Goal: Task Accomplishment & Management: Use online tool/utility

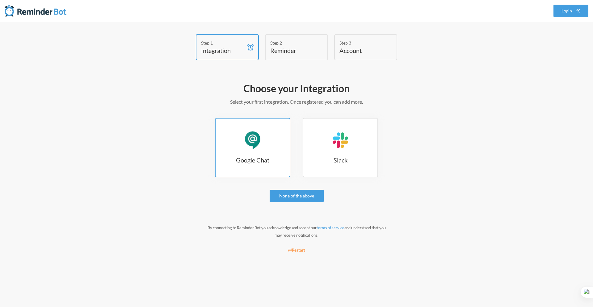
click at [259, 165] on link "Google Chat Google Chat" at bounding box center [252, 147] width 75 height 59
click at [252, 141] on div "Google Chat" at bounding box center [252, 140] width 19 height 19
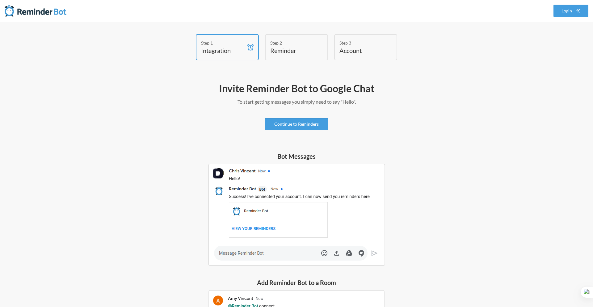
click at [260, 252] on img at bounding box center [296, 214] width 177 height 102
click at [156, 210] on div "Bot Messages" at bounding box center [296, 209] width 358 height 114
click at [312, 123] on link "Continue to Reminders" at bounding box center [297, 124] width 64 height 12
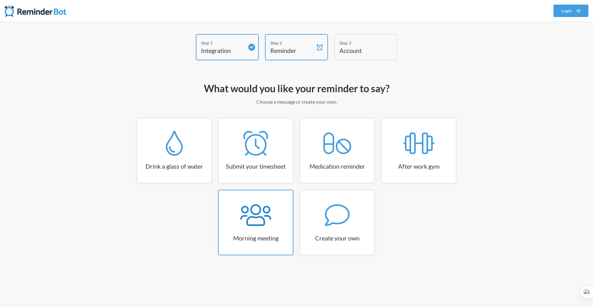
click at [256, 222] on icon at bounding box center [255, 214] width 31 height 25
select select "08:30:00"
select select "true"
select select "09:45:00"
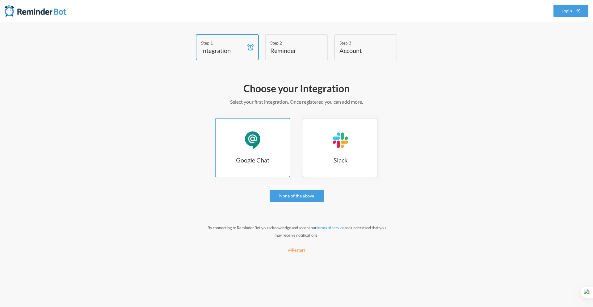
click at [247, 149] on div "Google Chat" at bounding box center [252, 140] width 19 height 19
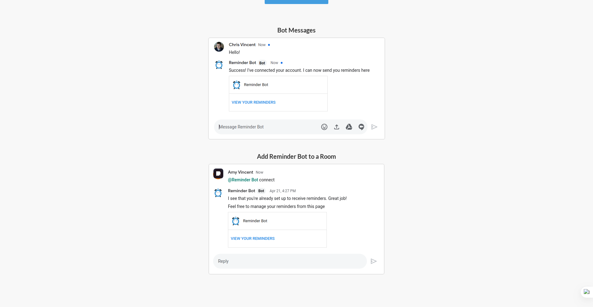
scroll to position [131, 0]
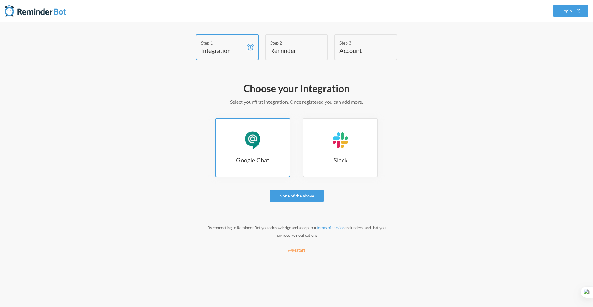
click at [236, 151] on link "Google Chat Google Chat" at bounding box center [252, 147] width 75 height 59
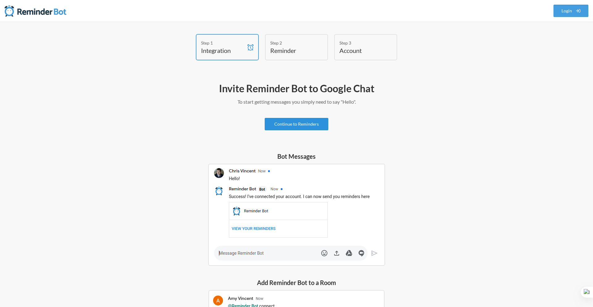
click at [285, 127] on link "Continue to Reminders" at bounding box center [297, 124] width 64 height 12
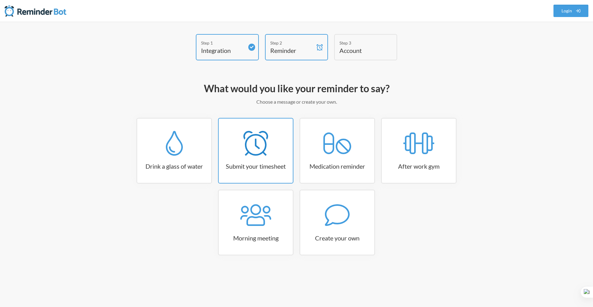
click at [268, 159] on link "Submit your timesheet" at bounding box center [255, 151] width 75 height 66
select select "15:30:00"
select select "true"
select select "16:30:00"
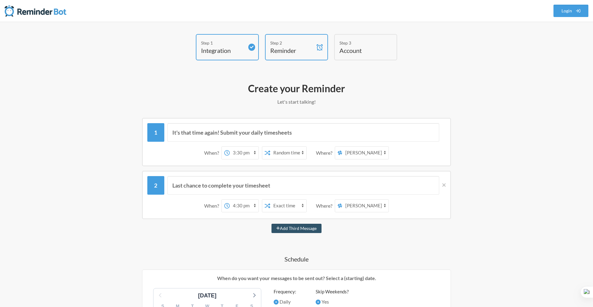
click at [251, 154] on select "12:00 am 12:15 am 12:30 am 12:45 am 1:00 am 1:15 am 1:30 am 1:45 am 2:00 am 2:1…" at bounding box center [244, 152] width 29 height 12
select select "16:00:00"
click at [297, 153] on select "Exact time Random time" at bounding box center [288, 152] width 36 height 12
select select "false"
click at [349, 151] on select "Carter Dao D4.2 - Virtual Lab The Code (Dubai)_Internal_Project Members" at bounding box center [365, 152] width 46 height 12
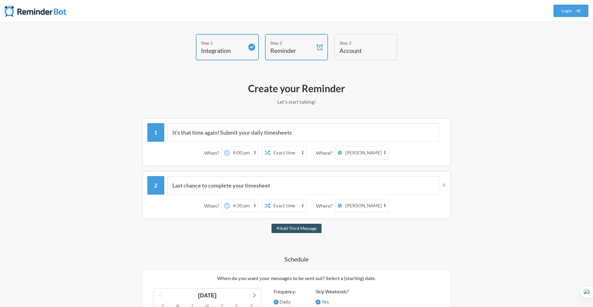
click at [365, 154] on select "Carter Dao D4.2 - Virtual Lab The Code (Dubai)_Internal_Project Members" at bounding box center [365, 152] width 46 height 12
select select "spaces/AAQAgoNy-2Y"
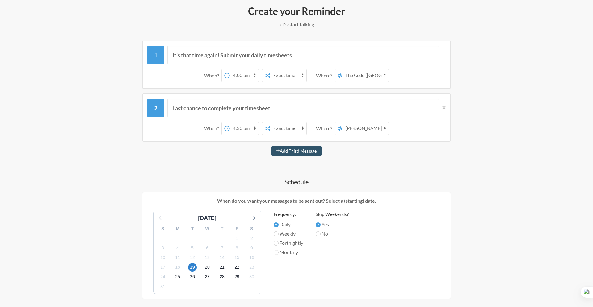
scroll to position [78, 0]
click at [246, 75] on select "12:00 am 12:15 am 12:30 am 12:45 am 1:00 am 1:15 am 1:30 am 1:45 am 2:00 am 2:1…" at bounding box center [244, 74] width 29 height 12
click at [281, 78] on select "Exact time Random time" at bounding box center [288, 74] width 36 height 12
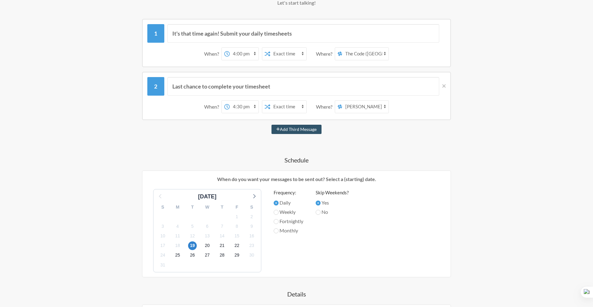
scroll to position [133, 0]
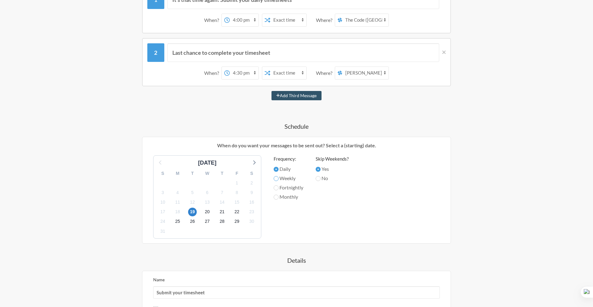
click at [278, 178] on input "Weekly" at bounding box center [276, 178] width 5 height 5
radio input "true"
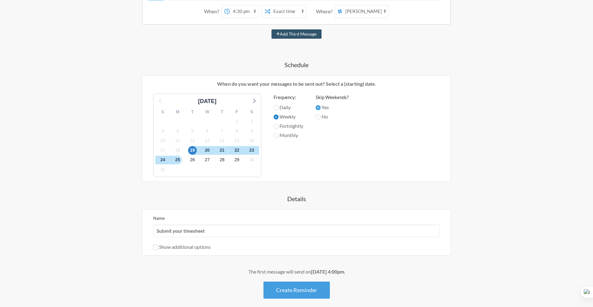
scroll to position [223, 0]
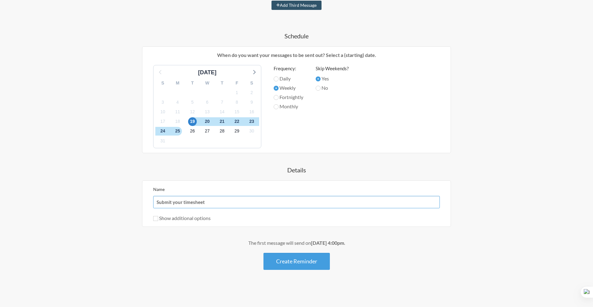
click at [202, 202] on input "Submit your timesheet" at bounding box center [296, 202] width 287 height 12
click at [290, 259] on button "Create Reminder" at bounding box center [297, 260] width 66 height 17
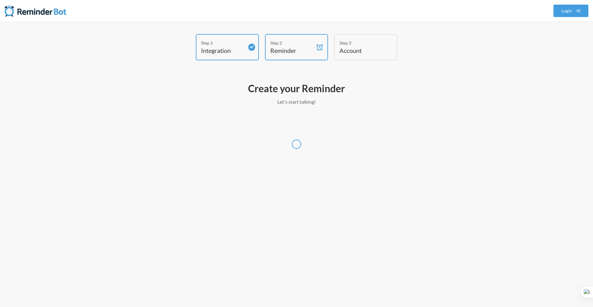
scroll to position [0, 0]
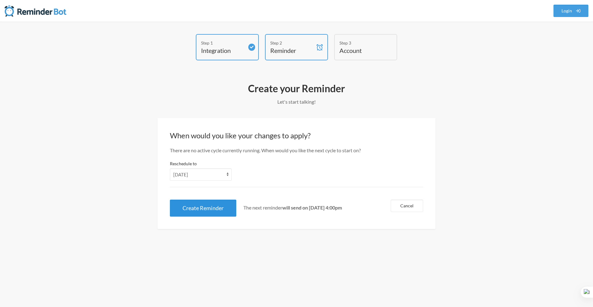
click at [216, 212] on button "Create Reminder" at bounding box center [203, 207] width 66 height 17
click at [219, 175] on select "Tuesday Wednesday Thursday Friday Saturday Sunday Monday" at bounding box center [201, 174] width 62 height 12
click at [290, 208] on strong "will send on August 19th, at 4:00pm" at bounding box center [312, 207] width 60 height 6
click at [338, 229] on div "Create your Reminder Let's start talking! Messages are not sending from this de…" at bounding box center [296, 155] width 358 height 153
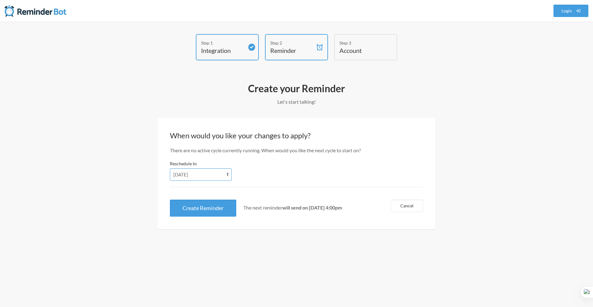
click at [216, 178] on select "Tuesday Wednesday Thursday Friday Saturday Sunday Monday" at bounding box center [201, 174] width 62 height 12
click at [394, 206] on button "Cancel" at bounding box center [407, 205] width 32 height 12
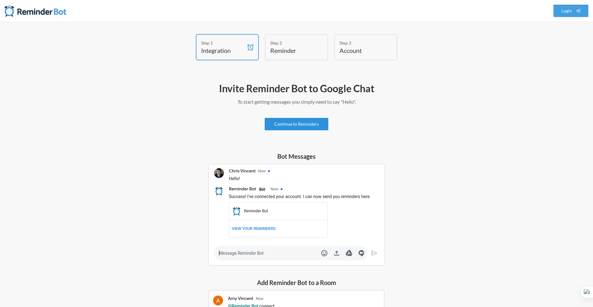
click at [303, 124] on link "Continue to Reminders" at bounding box center [297, 124] width 64 height 12
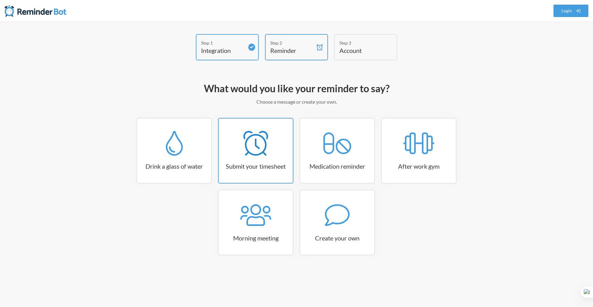
click at [264, 171] on link "Submit your timesheet" at bounding box center [255, 151] width 75 height 66
select select "15:30:00"
select select "true"
select select "16:30:00"
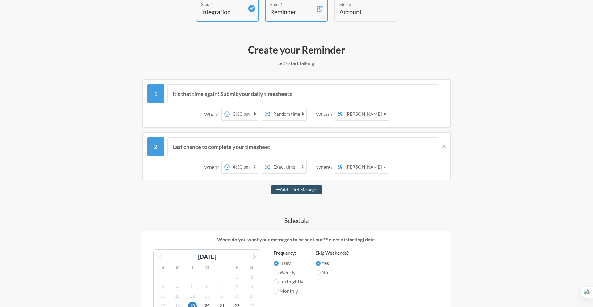
scroll to position [91, 0]
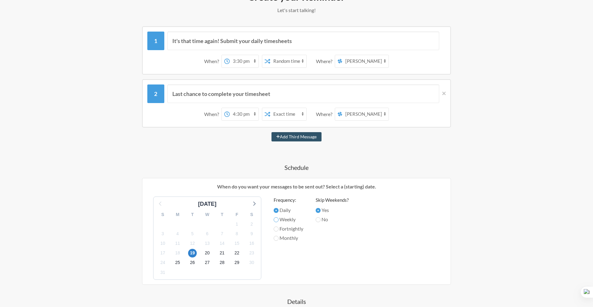
click at [276, 220] on input "Weekly" at bounding box center [276, 219] width 5 height 5
radio input "true"
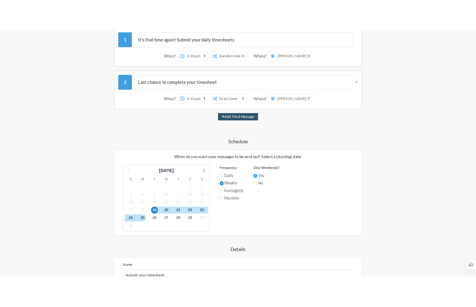
scroll to position [189, 0]
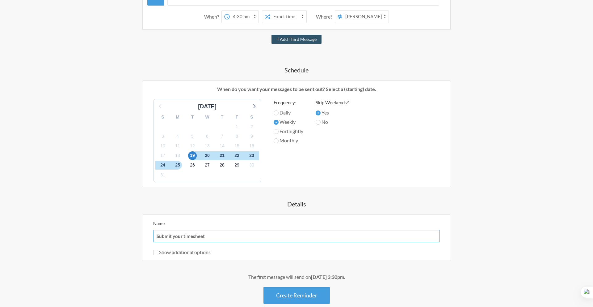
click at [297, 235] on input "Submit your timesheet" at bounding box center [296, 236] width 287 height 12
type input "P"
type input "The weekly meeting"
type input "Please be a"
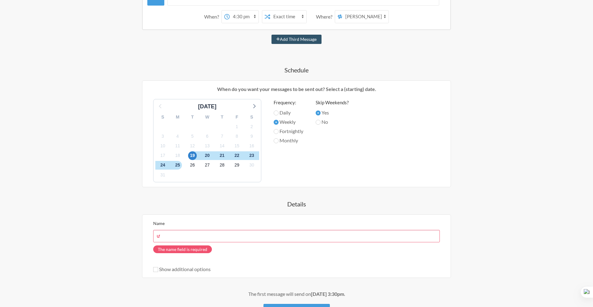
type input "w"
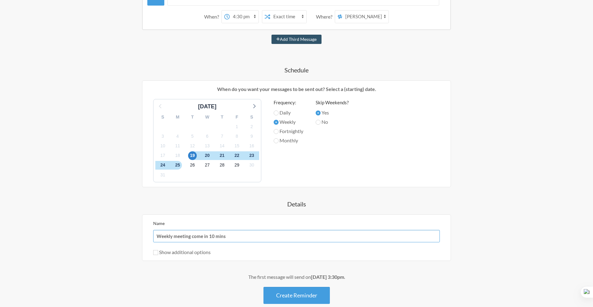
click at [202, 236] on input "Weekly meeting come in 10 mins" at bounding box center [296, 236] width 287 height 12
click at [230, 236] on input "Weekly meeting comes in 10 mins" at bounding box center [296, 236] width 287 height 12
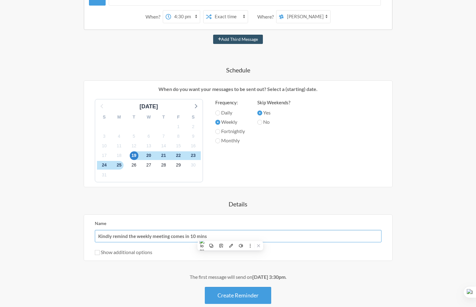
paste input "Reminder: the weekly meeting starts in 10 minutes."
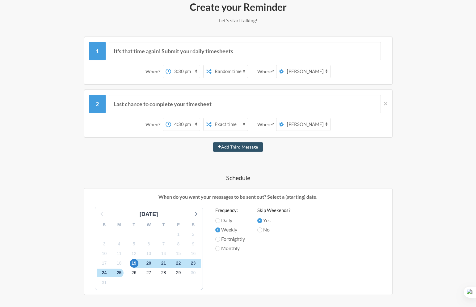
scroll to position [76, 0]
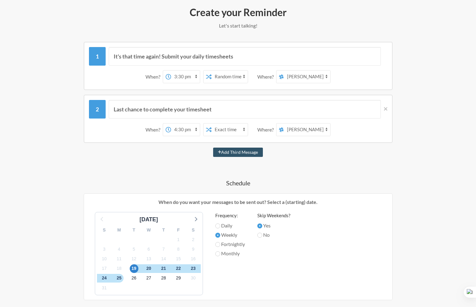
type input "Reminder: the weekly meeting starts in 10 minutes."
click at [191, 78] on select "12:00 am 12:15 am 12:30 am 12:45 am 1:00 am 1:15 am 1:30 am 1:45 am 2:00 am 2:1…" at bounding box center [185, 76] width 29 height 12
select select "15:45:00"
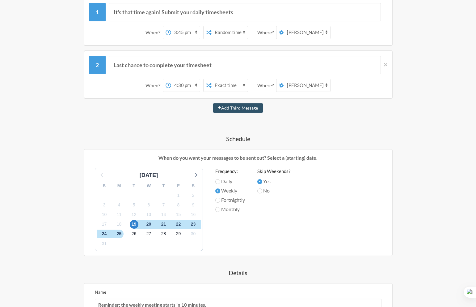
scroll to position [223, 0]
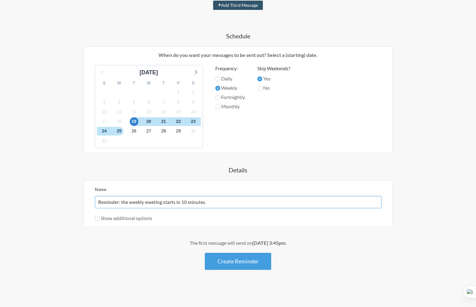
click at [183, 204] on input "Reminder: the weekly meeting starts in 10 minutes." at bounding box center [238, 202] width 287 height 12
type input "Reminder: the weekly meeting starts in 15 minutes."
click at [218, 184] on div "Name Reminder: the weekly meeting starts in 15 minutes. Show additional options…" at bounding box center [238, 203] width 309 height 46
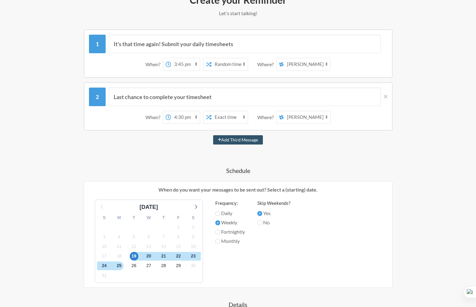
scroll to position [87, 0]
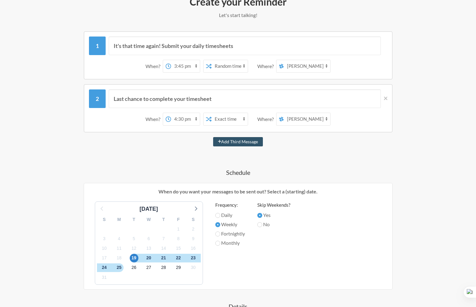
click at [227, 68] on select "Exact time Random time" at bounding box center [230, 66] width 36 height 12
select select "false"
click at [301, 70] on select "Carter Dao D4.2 - Virtual Lab The Code (Dubai)_Internal_Project Members" at bounding box center [307, 66] width 46 height 12
select select "spaces/AAQAgoNy-2Y"
click at [387, 96] on icon at bounding box center [385, 98] width 3 height 6
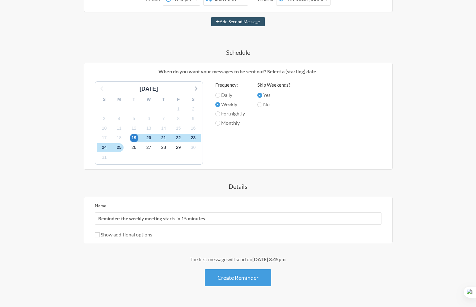
scroll to position [170, 0]
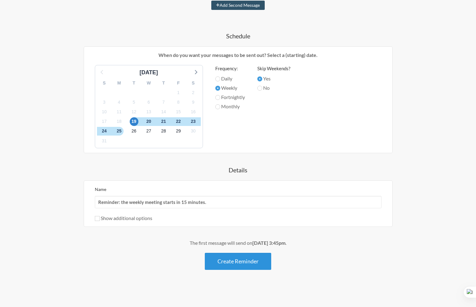
click at [234, 260] on button "Create Reminder" at bounding box center [238, 260] width 66 height 17
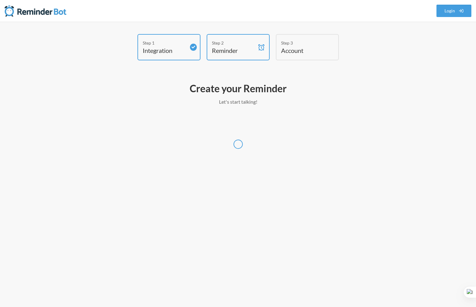
scroll to position [0, 0]
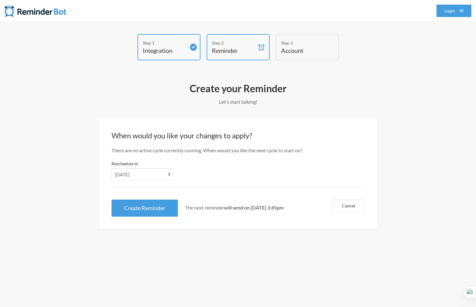
click at [276, 265] on div "Step 1 Integration Step 2 Reminder Step 3 Account What would you like your remi…" at bounding box center [238, 164] width 476 height 285
click at [158, 210] on button "Create Reminder" at bounding box center [145, 207] width 66 height 17
click at [186, 234] on div "Step 1 Integration Step 2 Reminder Step 3 Account What would you like your remi…" at bounding box center [238, 164] width 476 height 285
click at [177, 53] on h4 "Integration" at bounding box center [164, 50] width 43 height 9
click at [223, 56] on div "Step 2 Reminder" at bounding box center [238, 47] width 63 height 26
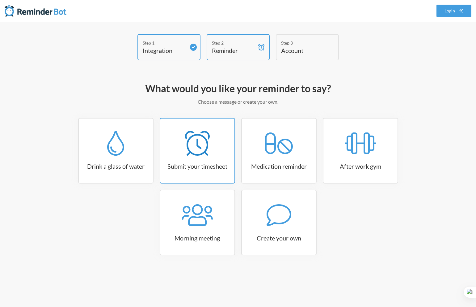
click at [199, 150] on icon at bounding box center [197, 143] width 25 height 25
select select "15:30:00"
select select "true"
select select "16:30:00"
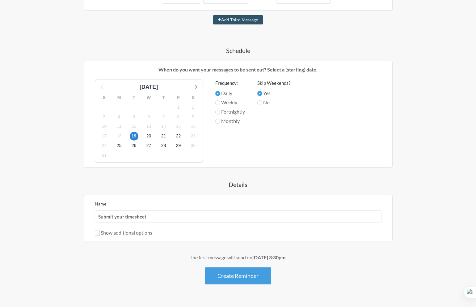
scroll to position [209, 0]
click at [45, 197] on div "Step 1 Integration Step 2 Reminder Step 3 Account What would you like your remi…" at bounding box center [238, 66] width 396 height 483
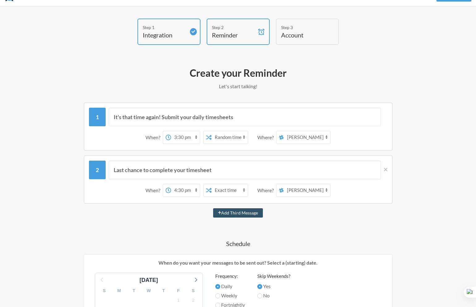
scroll to position [0, 0]
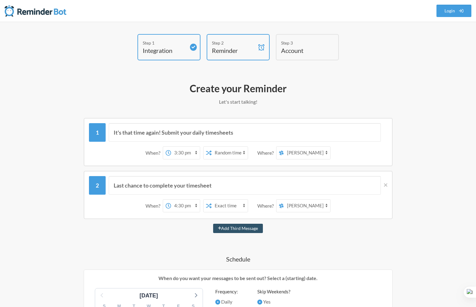
click at [49, 15] on img at bounding box center [36, 11] width 62 height 12
click at [36, 12] on img at bounding box center [36, 11] width 62 height 12
